Goal: Check status: Check status

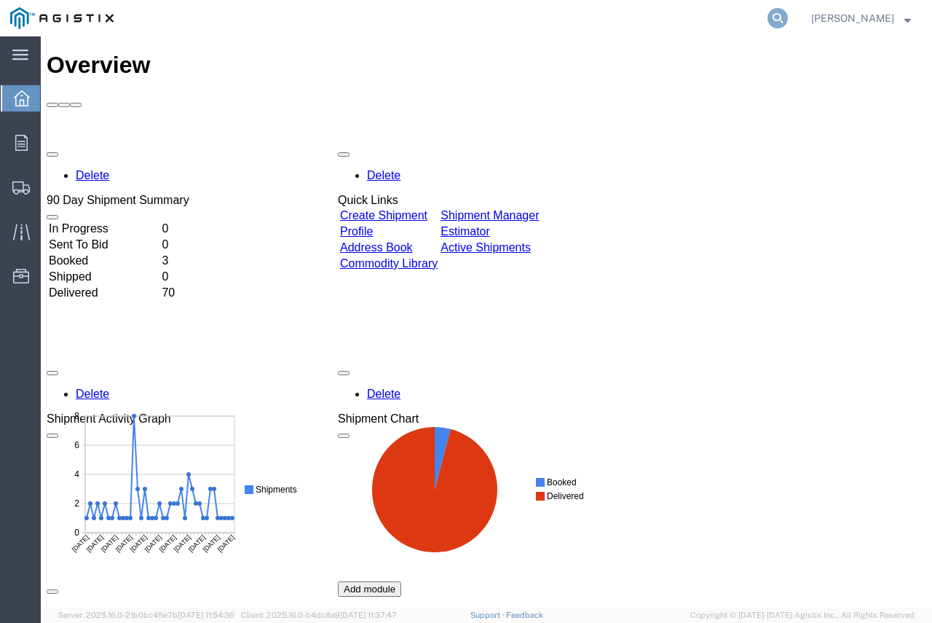
click at [784, 23] on icon at bounding box center [778, 18] width 20 height 20
click at [667, 23] on input "search" at bounding box center [546, 18] width 443 height 35
paste input "8057846638"
type input "8057846638"
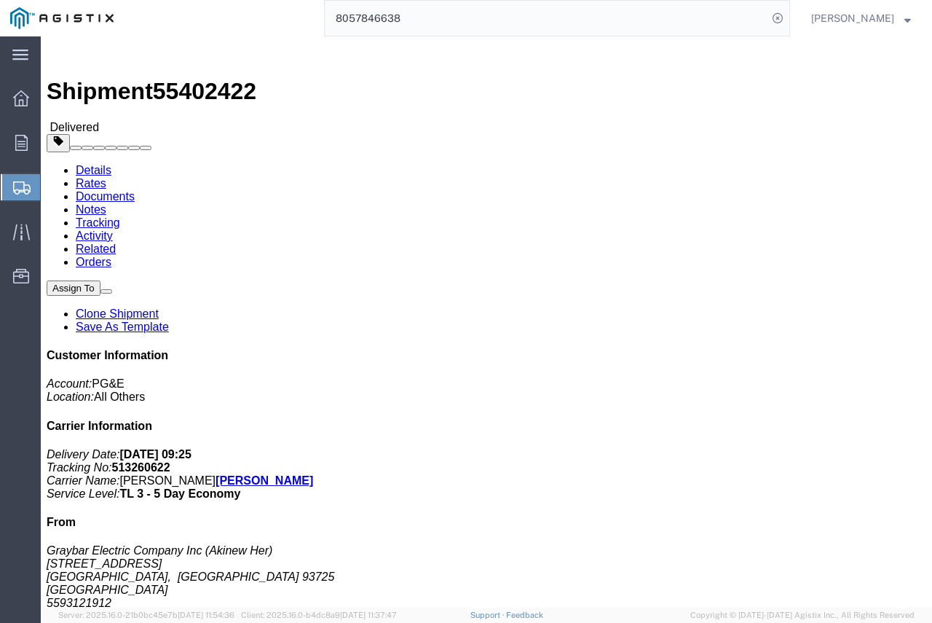
click link "Documents"
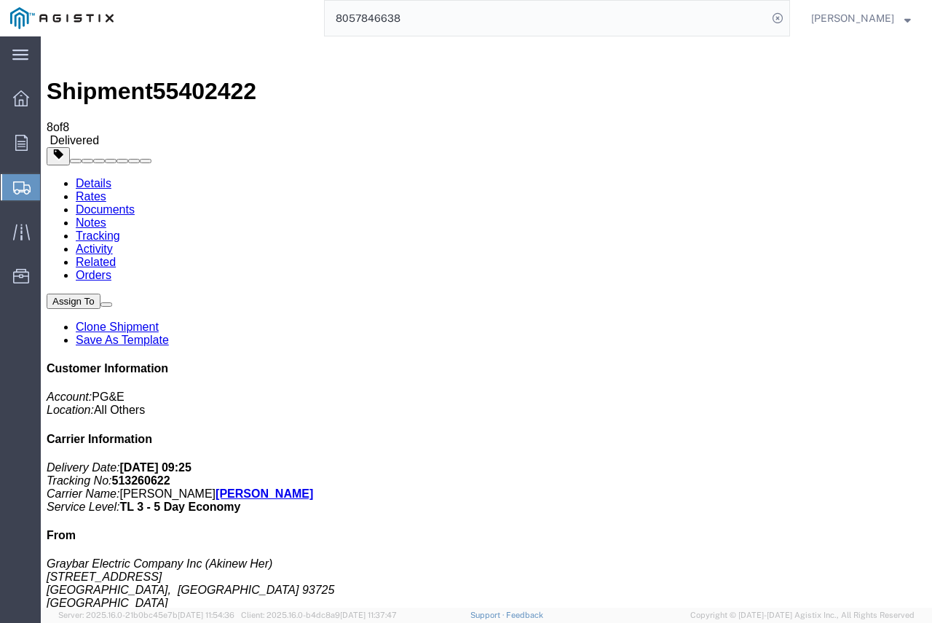
drag, startPoint x: 412, startPoint y: 363, endPoint x: 747, endPoint y: 39, distance: 466.2
drag, startPoint x: 634, startPoint y: 61, endPoint x: 657, endPoint y: 213, distance: 153.3
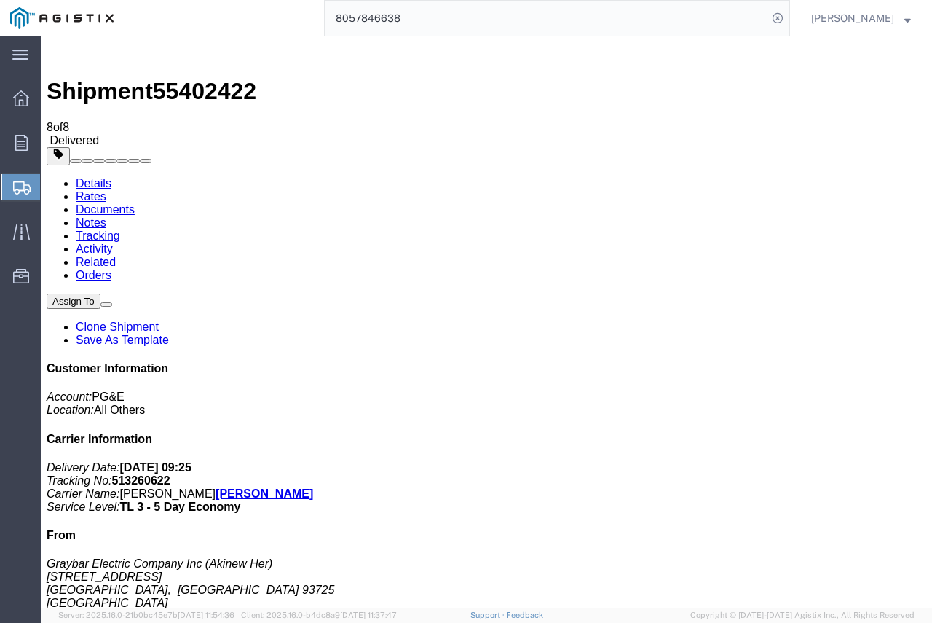
drag, startPoint x: 409, startPoint y: 251, endPoint x: 619, endPoint y: 117, distance: 248.6
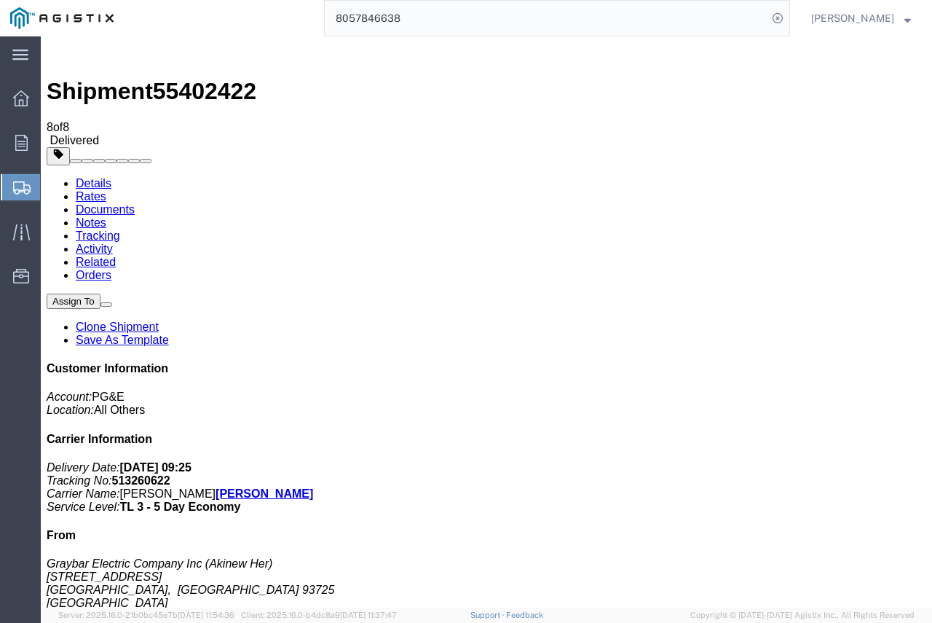
drag, startPoint x: 408, startPoint y: 249, endPoint x: 477, endPoint y: 44, distance: 216.1
drag, startPoint x: 408, startPoint y: 415, endPoint x: 441, endPoint y: 377, distance: 50.6
